Goal: Task Accomplishment & Management: Complete application form

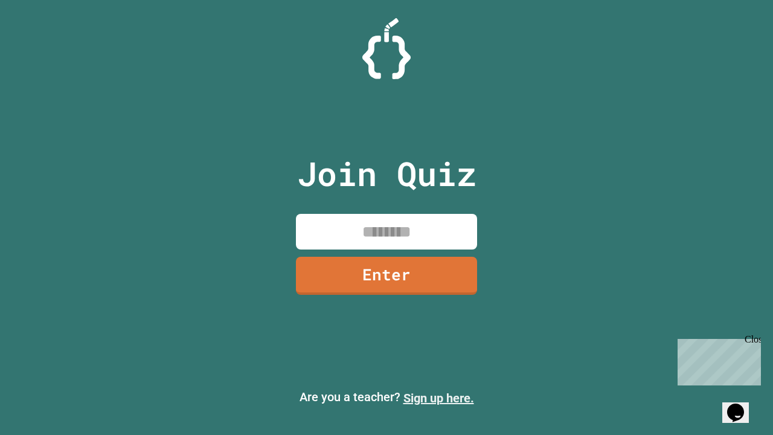
click at [438, 398] on link "Sign up here." at bounding box center [438, 398] width 71 height 14
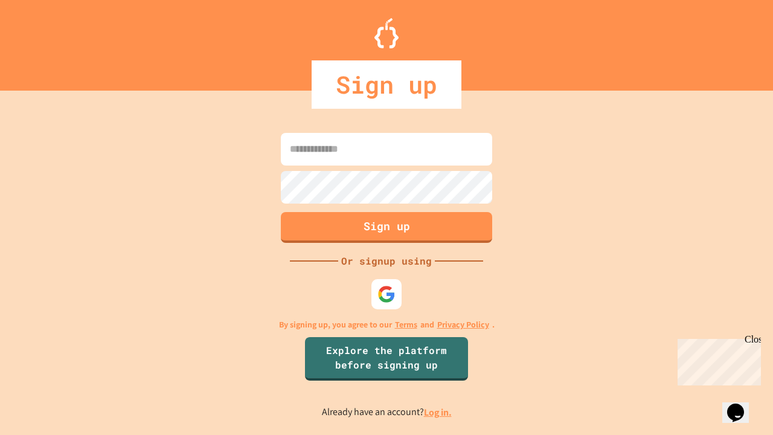
click at [438, 412] on link "Log in." at bounding box center [438, 412] width 28 height 13
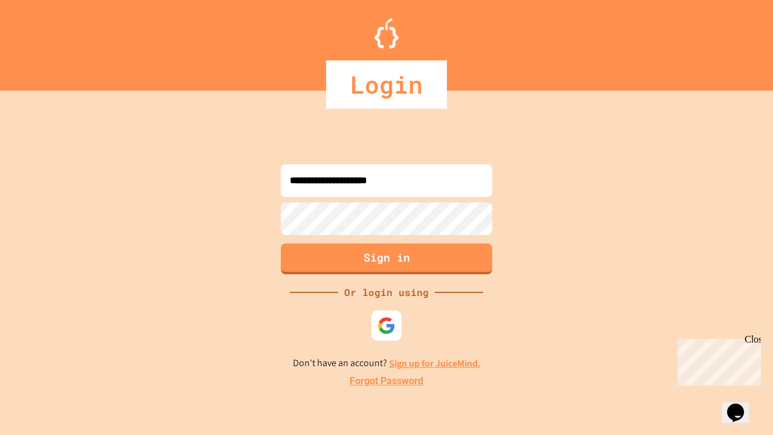
type input "**********"
